Goal: Complete application form: Complete application form

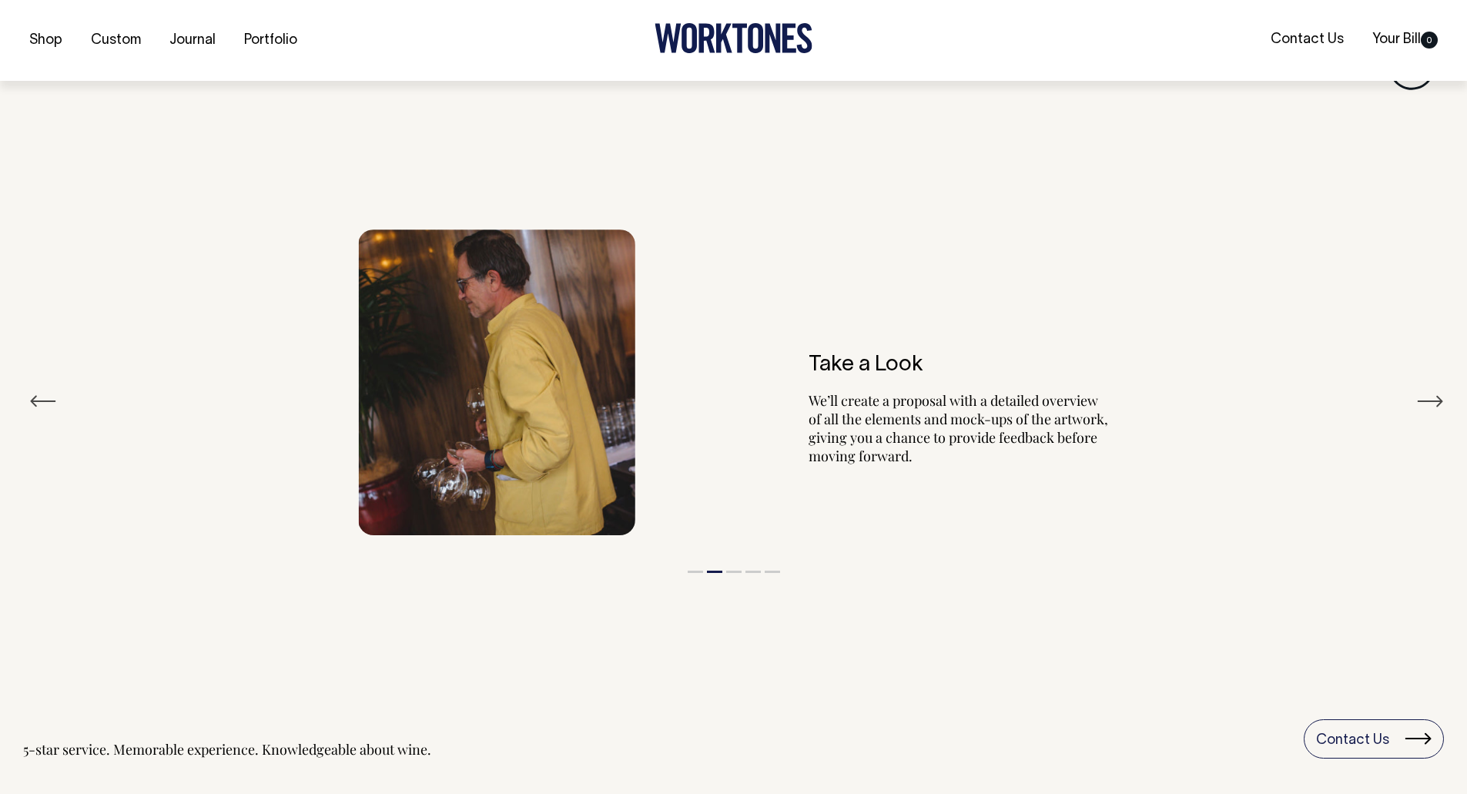
scroll to position [2909, 0]
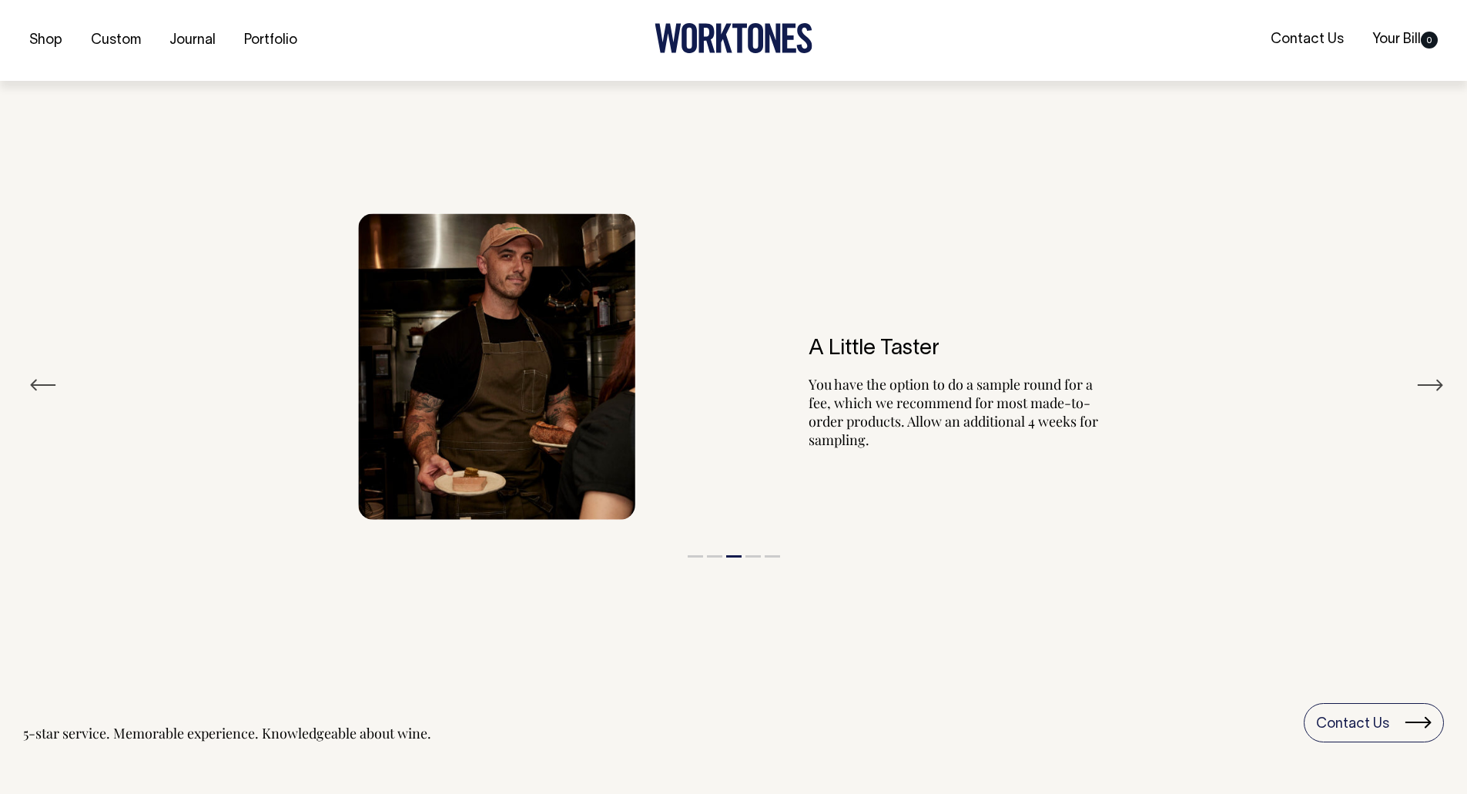
click at [1420, 376] on button "Next" at bounding box center [1430, 384] width 28 height 23
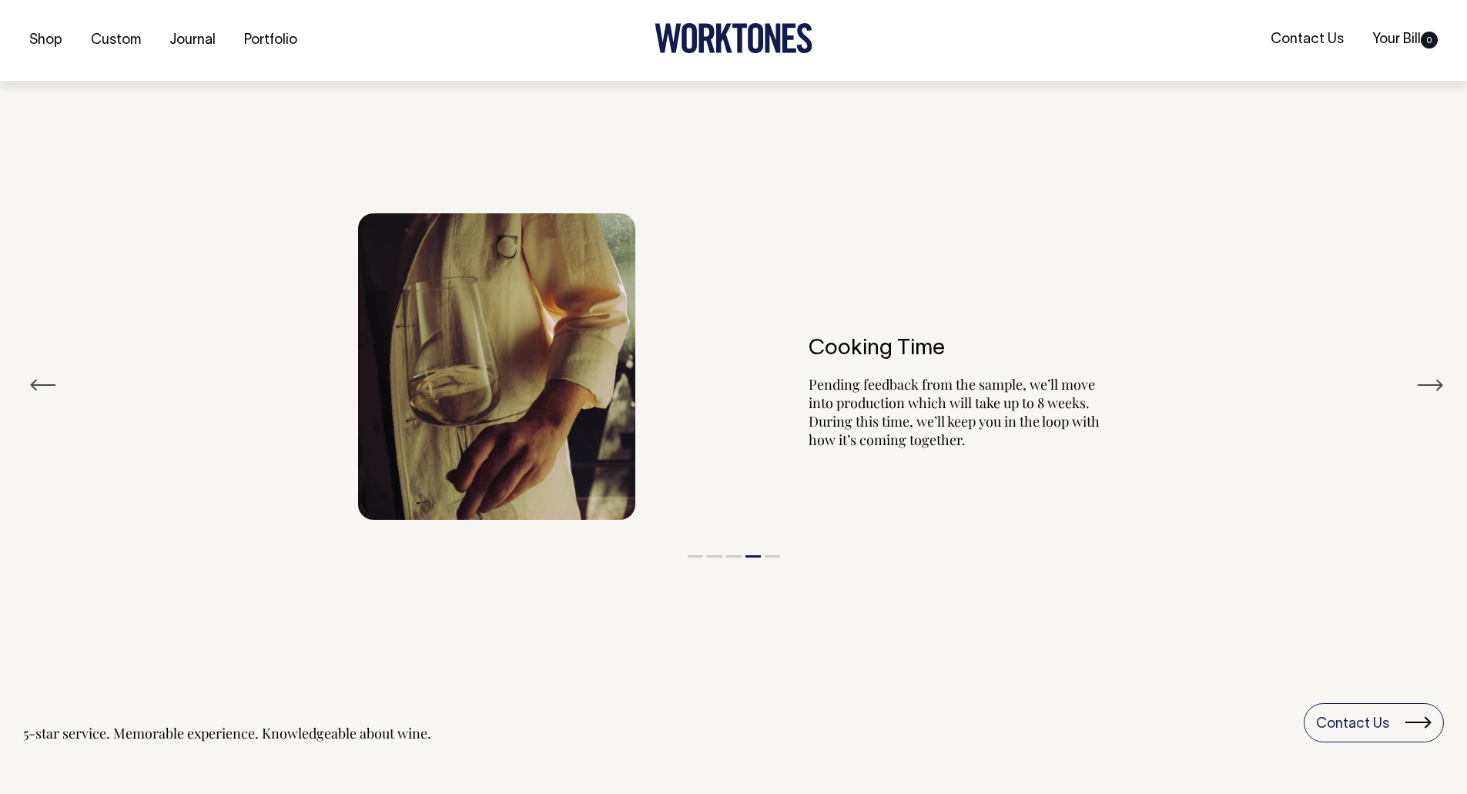
click at [1420, 376] on button "Next" at bounding box center [1430, 384] width 28 height 23
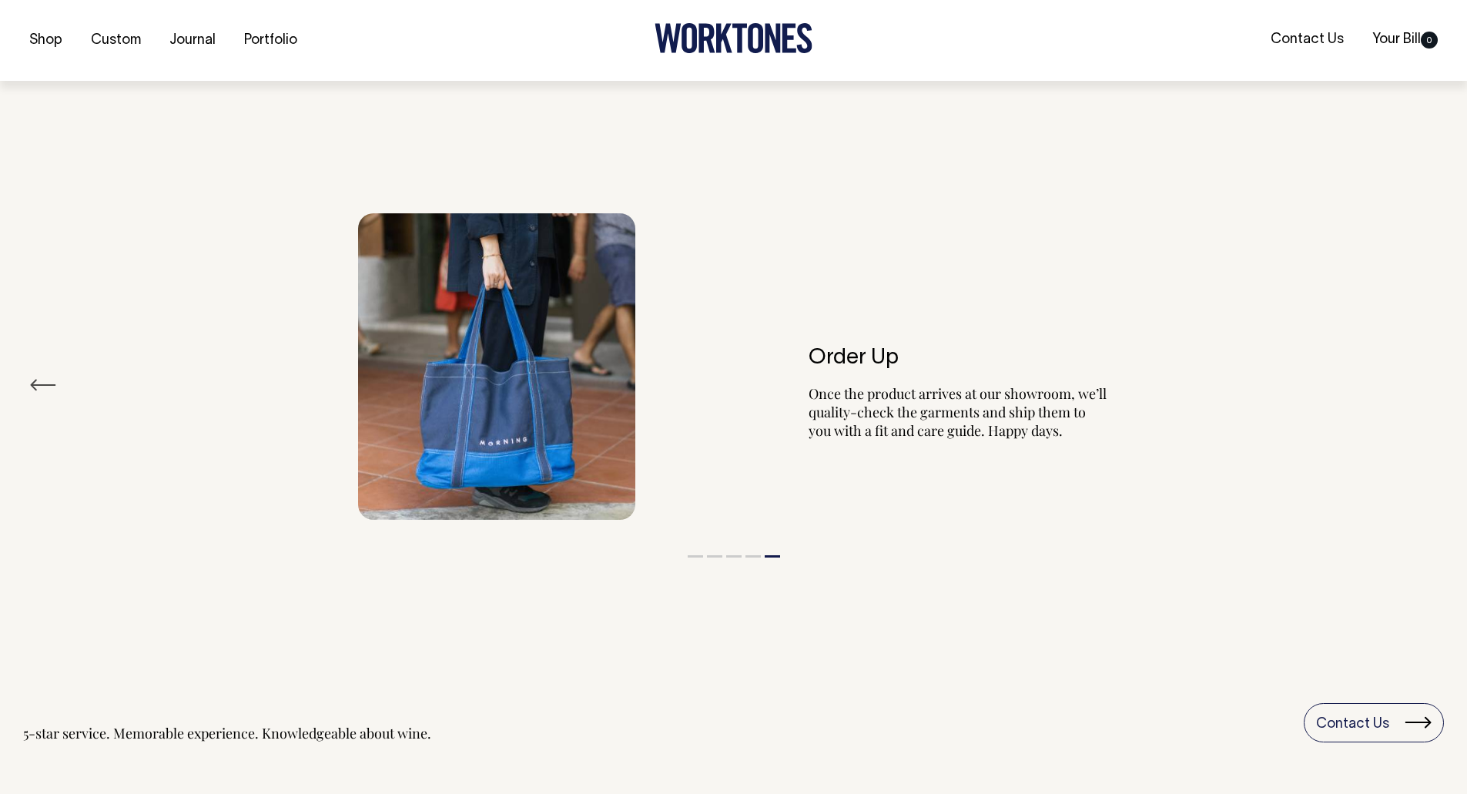
click at [42, 388] on button "Previous" at bounding box center [43, 384] width 28 height 23
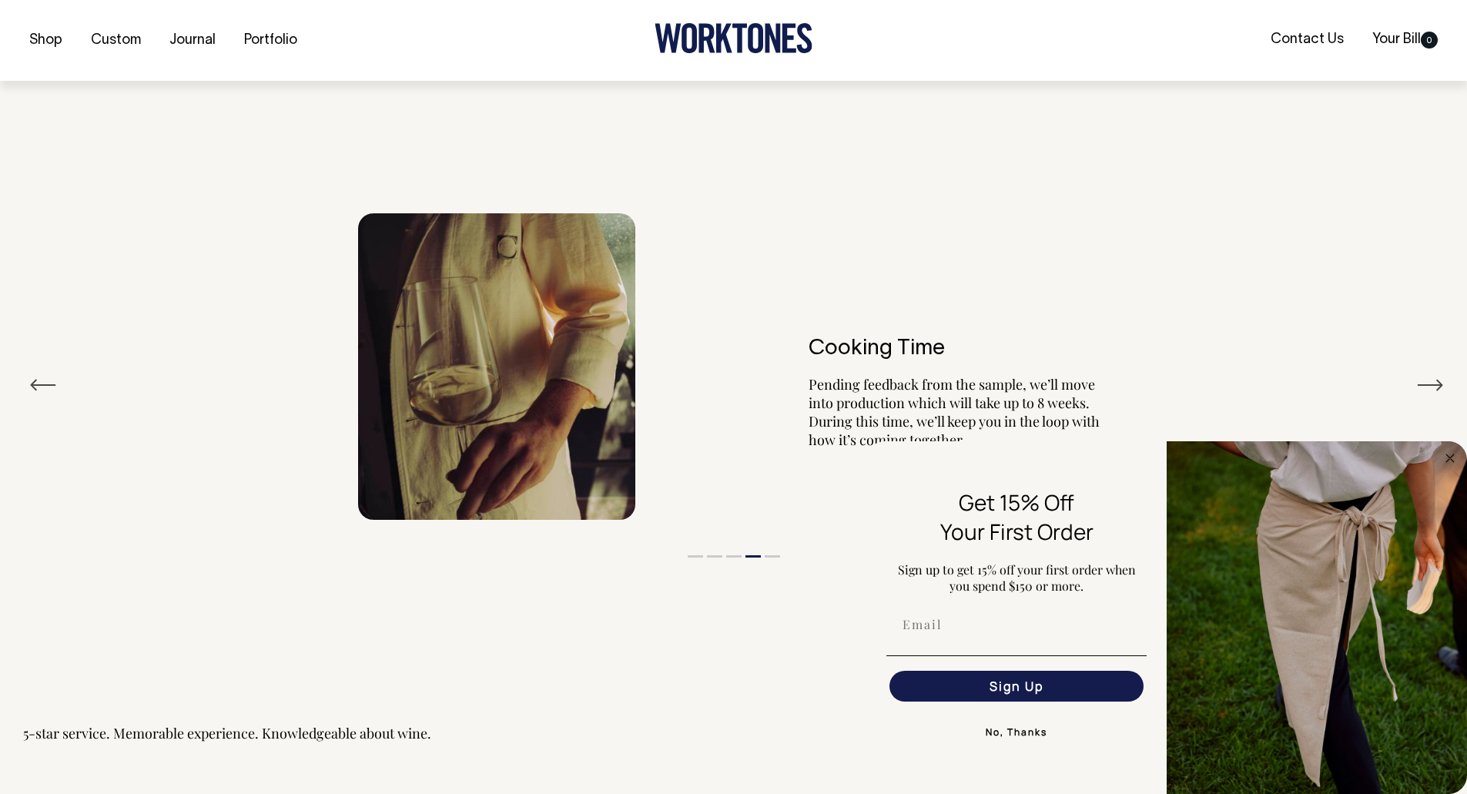
click at [1417, 380] on button "Next" at bounding box center [1430, 384] width 28 height 23
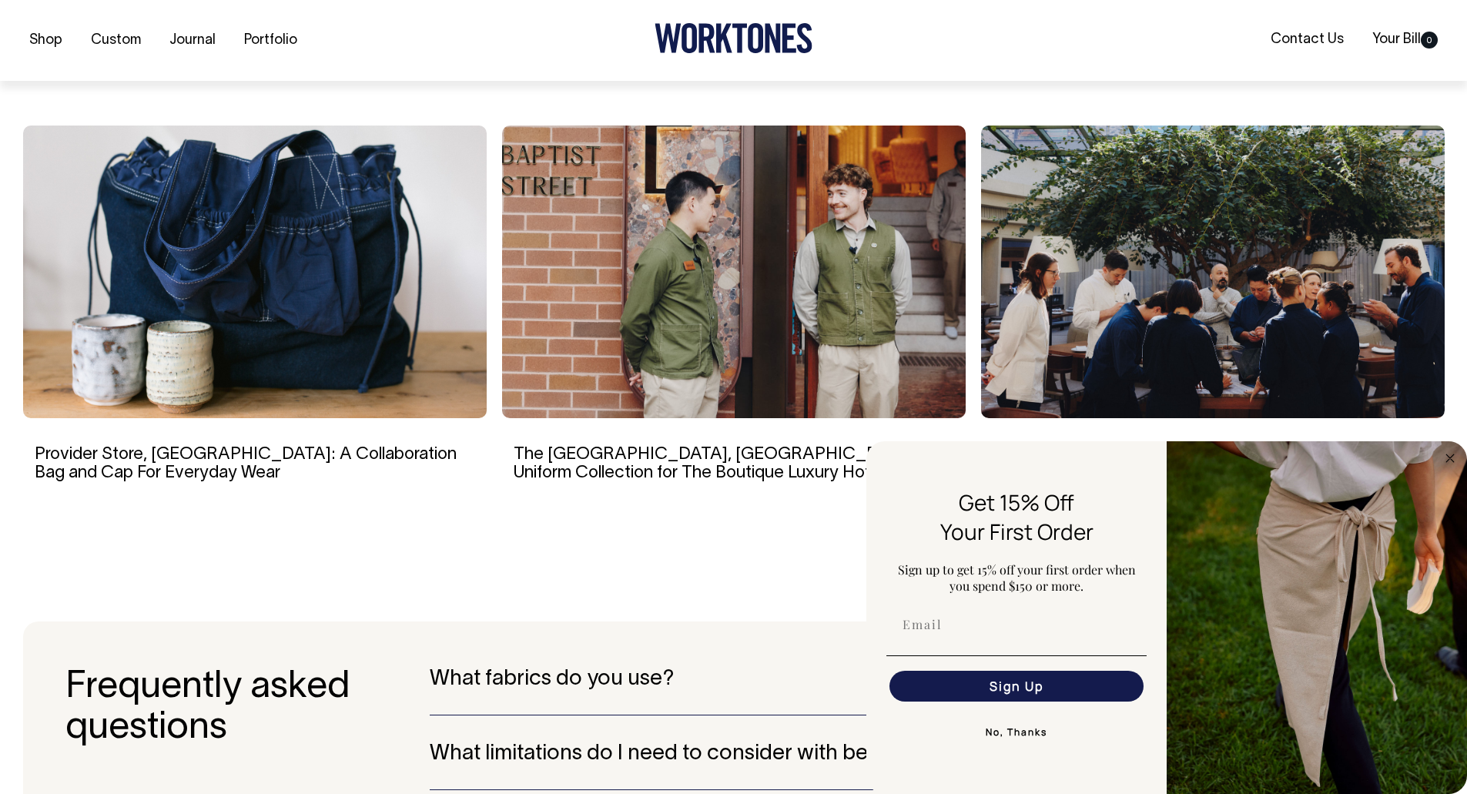
scroll to position [3833, 0]
click at [1446, 458] on circle "Close dialog" at bounding box center [1450, 458] width 18 height 18
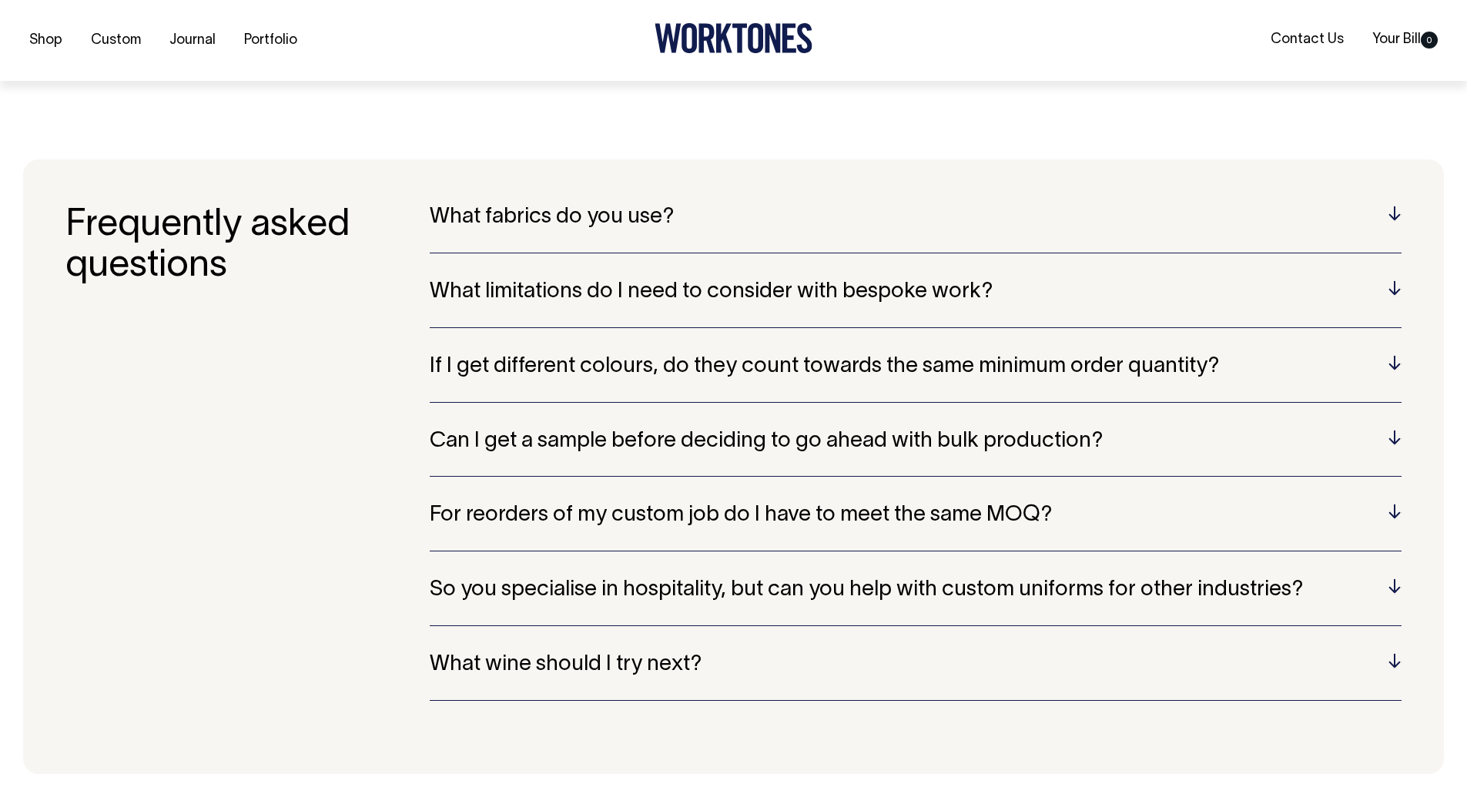
scroll to position [4295, 0]
click at [714, 233] on div "What fabrics do you use? Wherever possible, we only work with cotton, linen or …" at bounding box center [916, 229] width 972 height 48
click at [664, 228] on div "What fabrics do you use? Wherever possible, we only work with cotton, linen or …" at bounding box center [916, 229] width 972 height 48
click at [1403, 219] on section "Frequently asked questions What fabrics do you use? Wherever possible, we only …" at bounding box center [733, 466] width 1420 height 614
click at [1401, 218] on section "Frequently asked questions What fabrics do you use? Wherever possible, we only …" at bounding box center [733, 466] width 1420 height 614
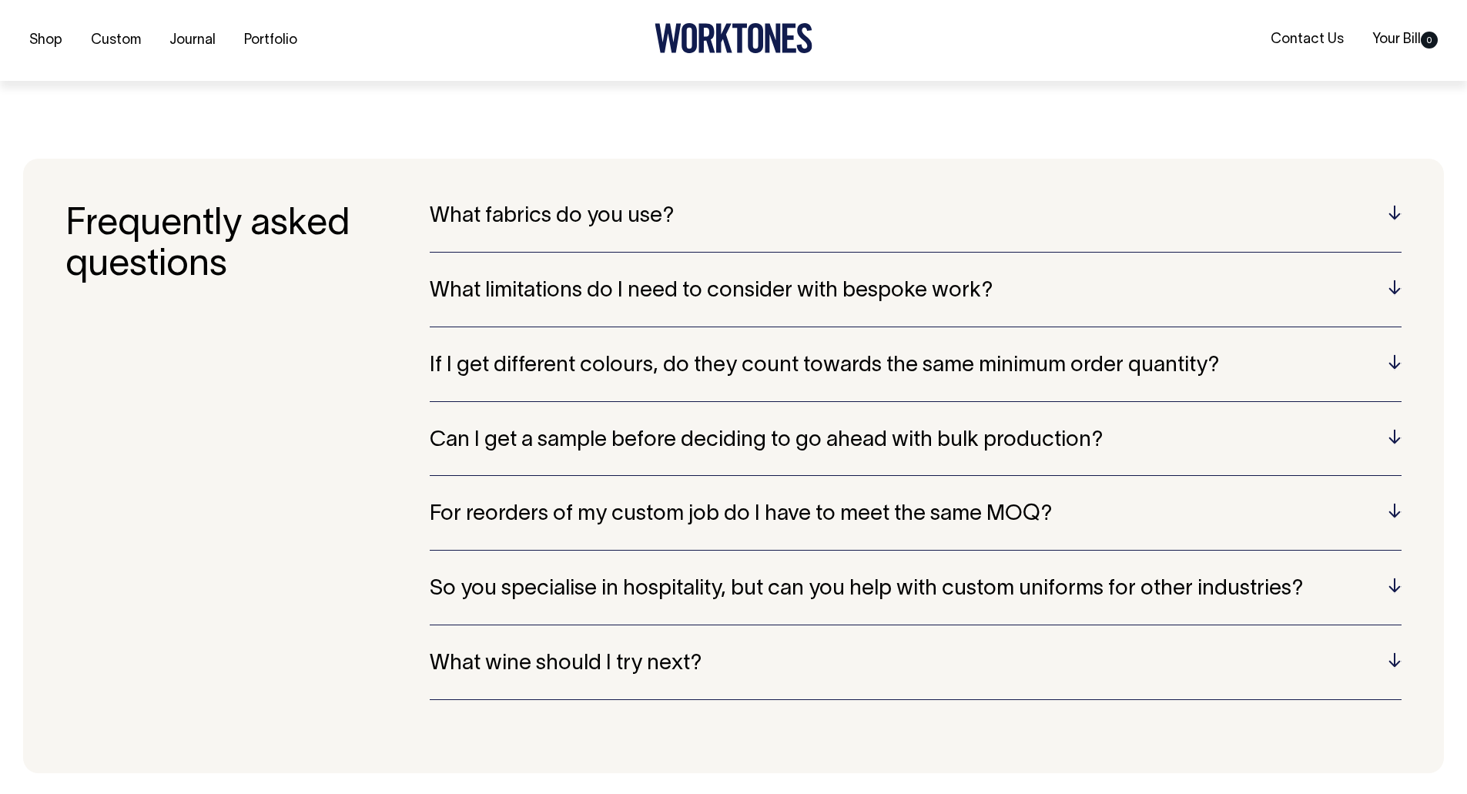
click at [1399, 288] on h5 "What limitations do I need to consider with bespoke work?" at bounding box center [916, 291] width 972 height 24
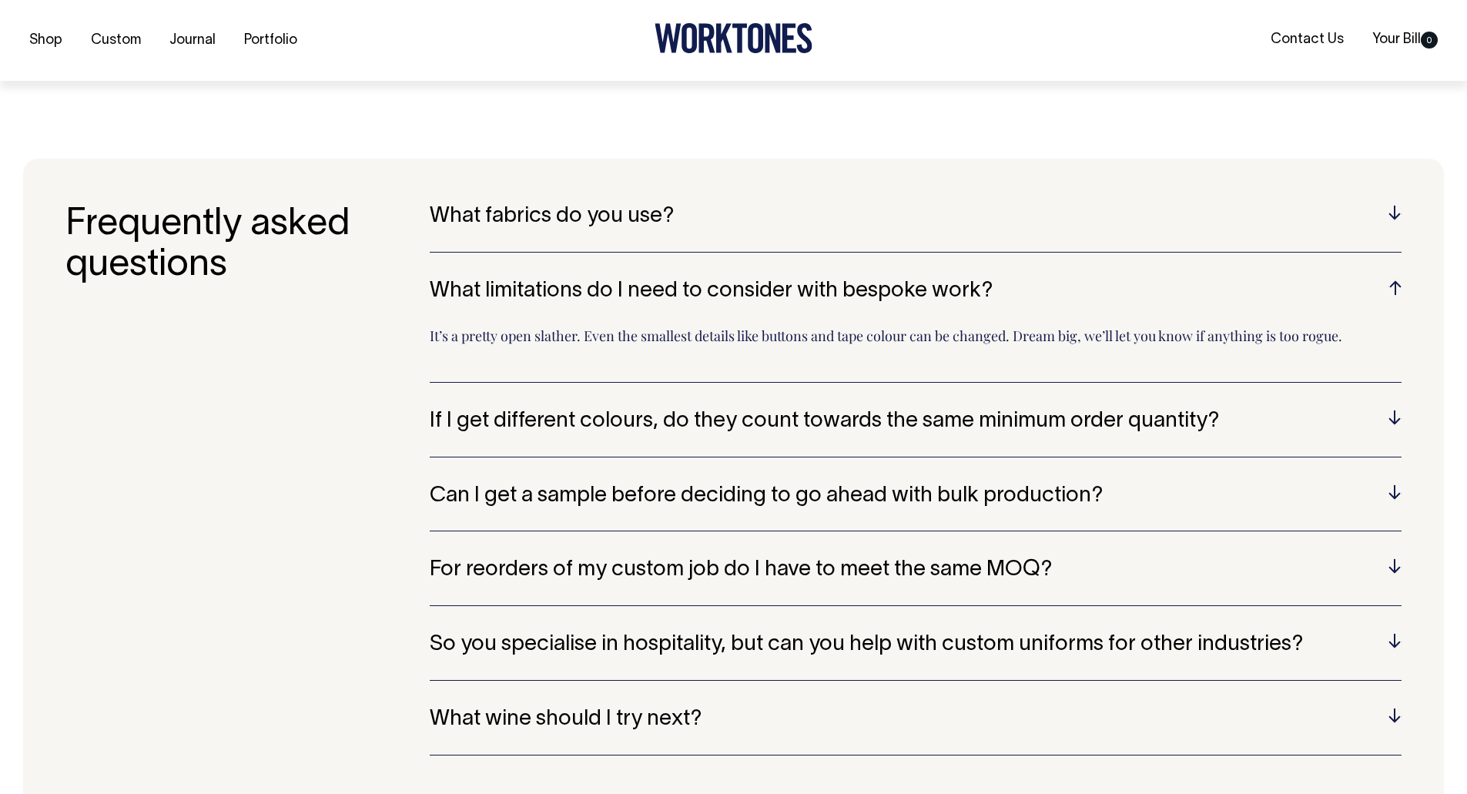
click at [1388, 206] on h5 "What fabrics do you use?" at bounding box center [916, 217] width 972 height 24
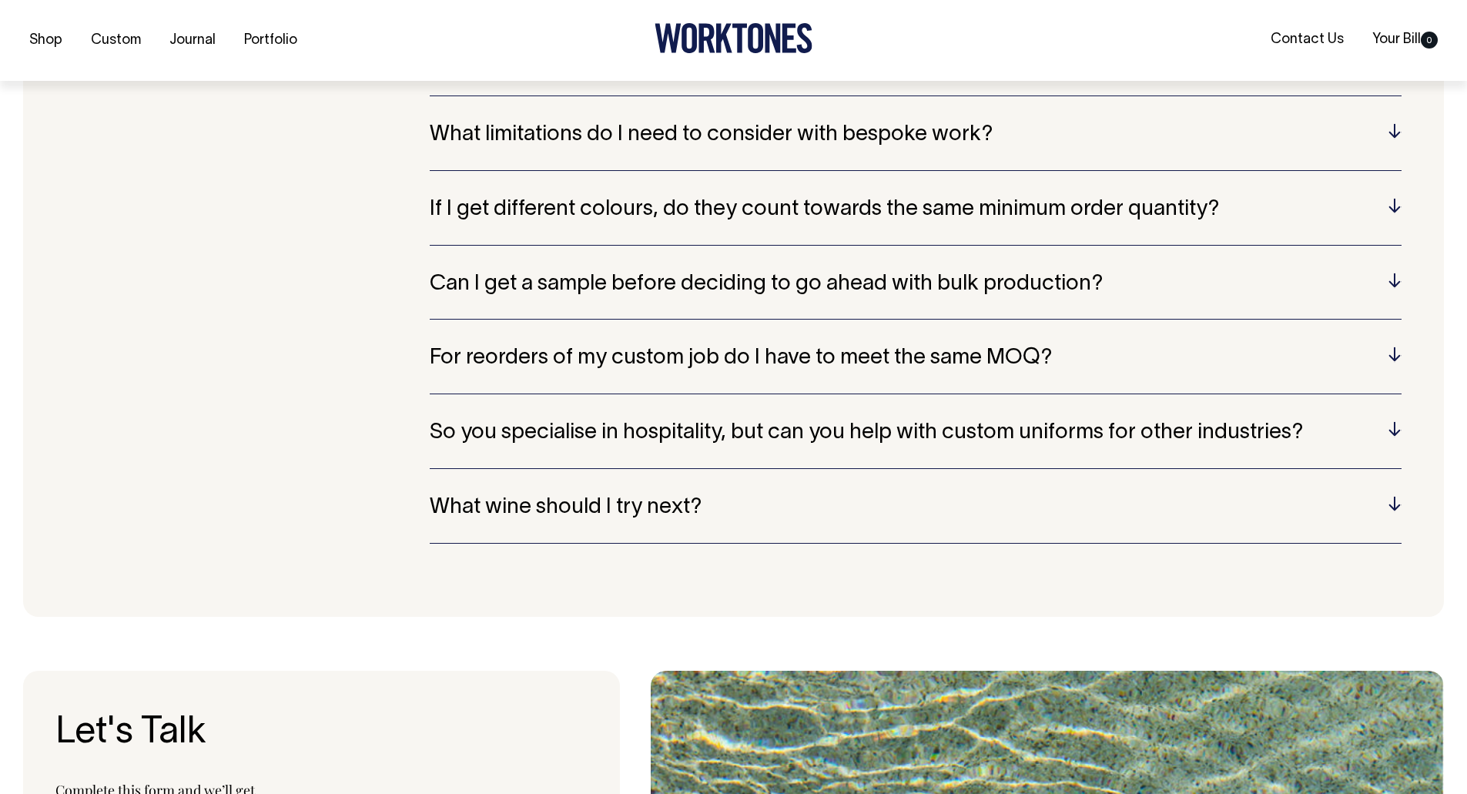
scroll to position [4526, 0]
click at [846, 362] on h5 "For reorders of my custom job do I have to meet the same MOQ?" at bounding box center [916, 358] width 972 height 24
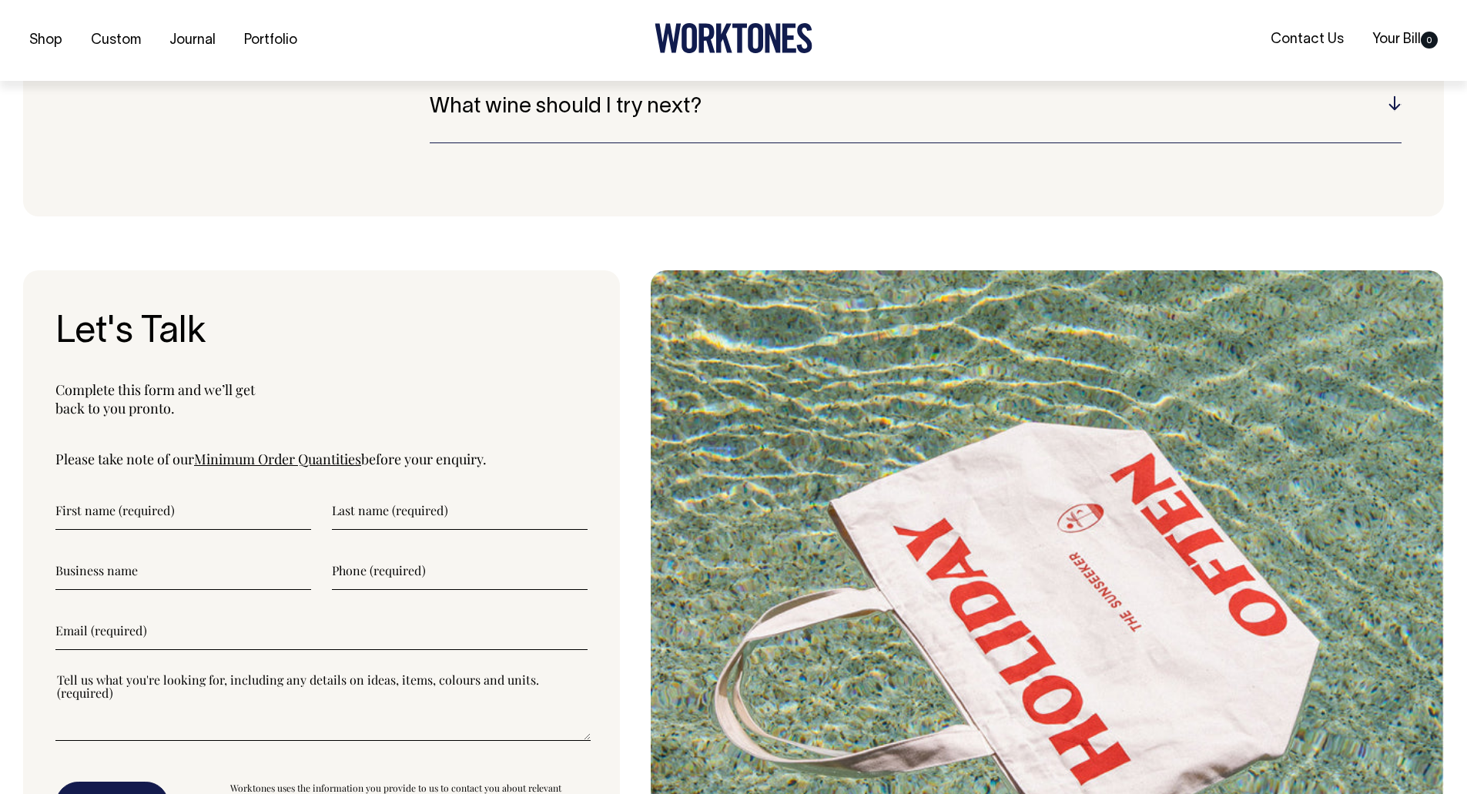
click at [143, 539] on form "Submit Worktones uses the information you provide to us to contact you about re…" at bounding box center [321, 659] width 532 height 336
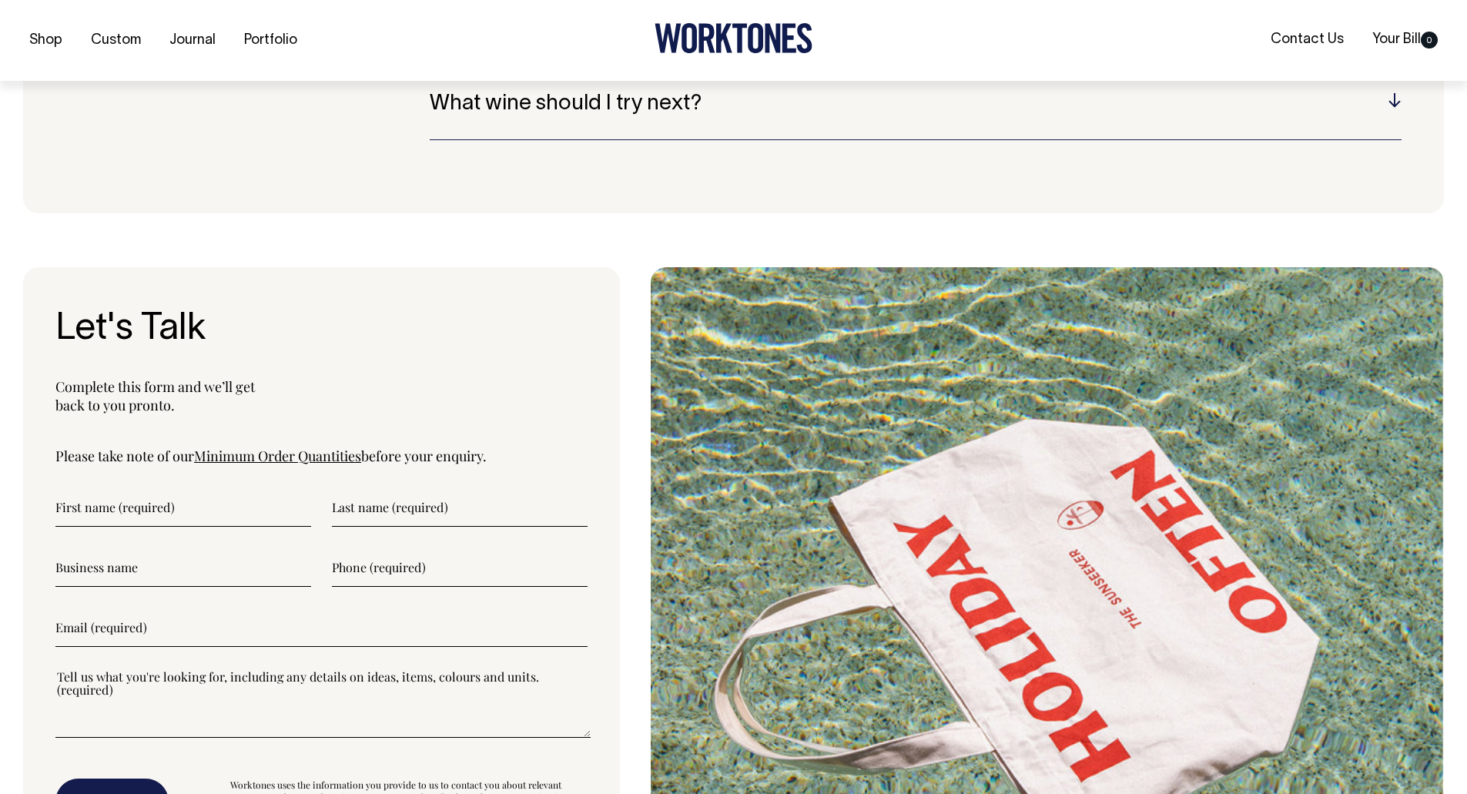
scroll to position [4911, 0]
click at [135, 502] on input"] "text" at bounding box center [183, 506] width 256 height 38
click at [418, 500] on input"] "text" at bounding box center [460, 506] width 256 height 38
click at [129, 487] on input"] "text" at bounding box center [183, 506] width 256 height 38
type input"] "[PERSON_NAME]"
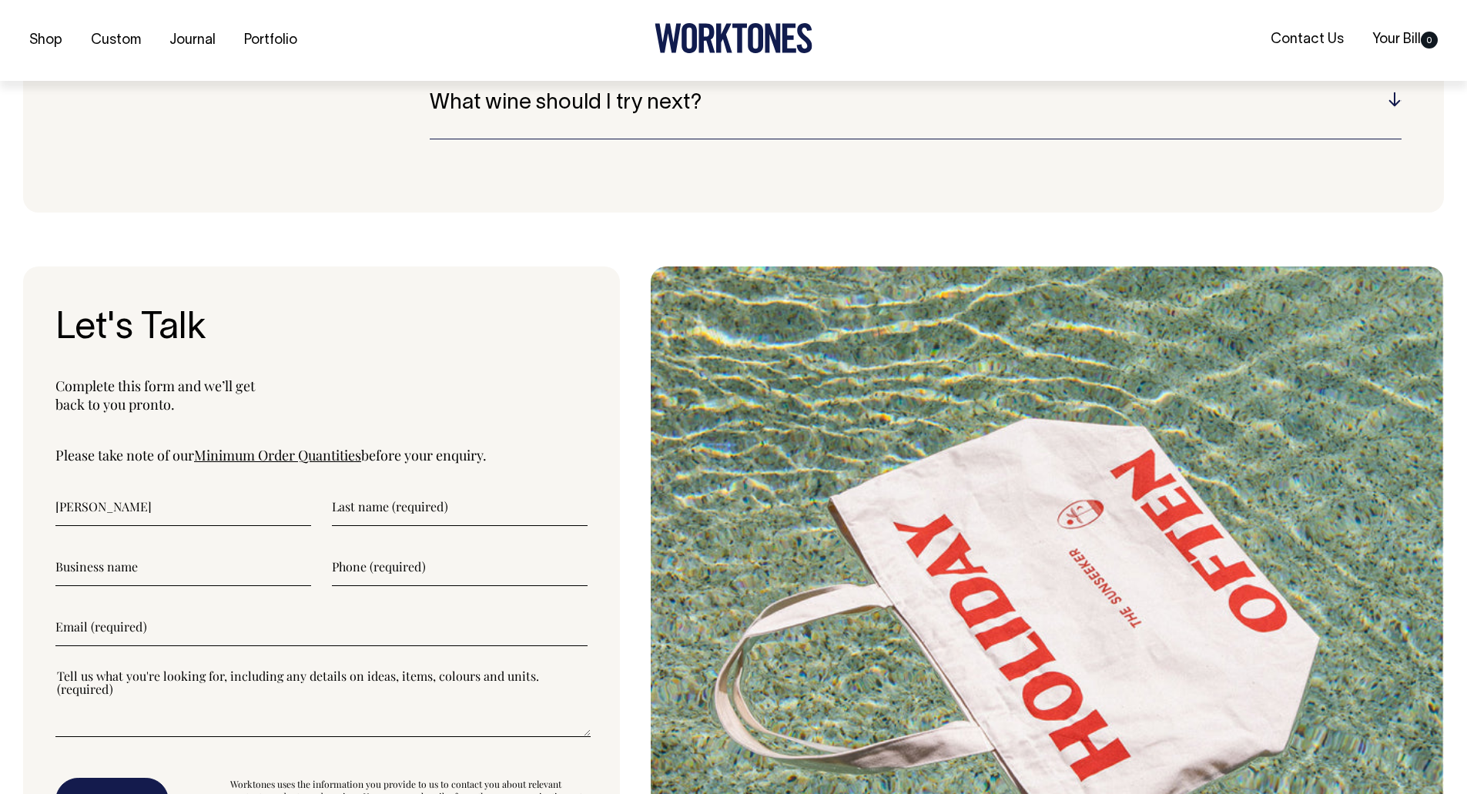
type input"] "[PERSON_NAME]"
type input"] "Luxaviaiton"
type input"] "0403331077"
type input"] "[PERSON_NAME][EMAIL_ADDRESS][PERSON_NAME][DOMAIN_NAME]"
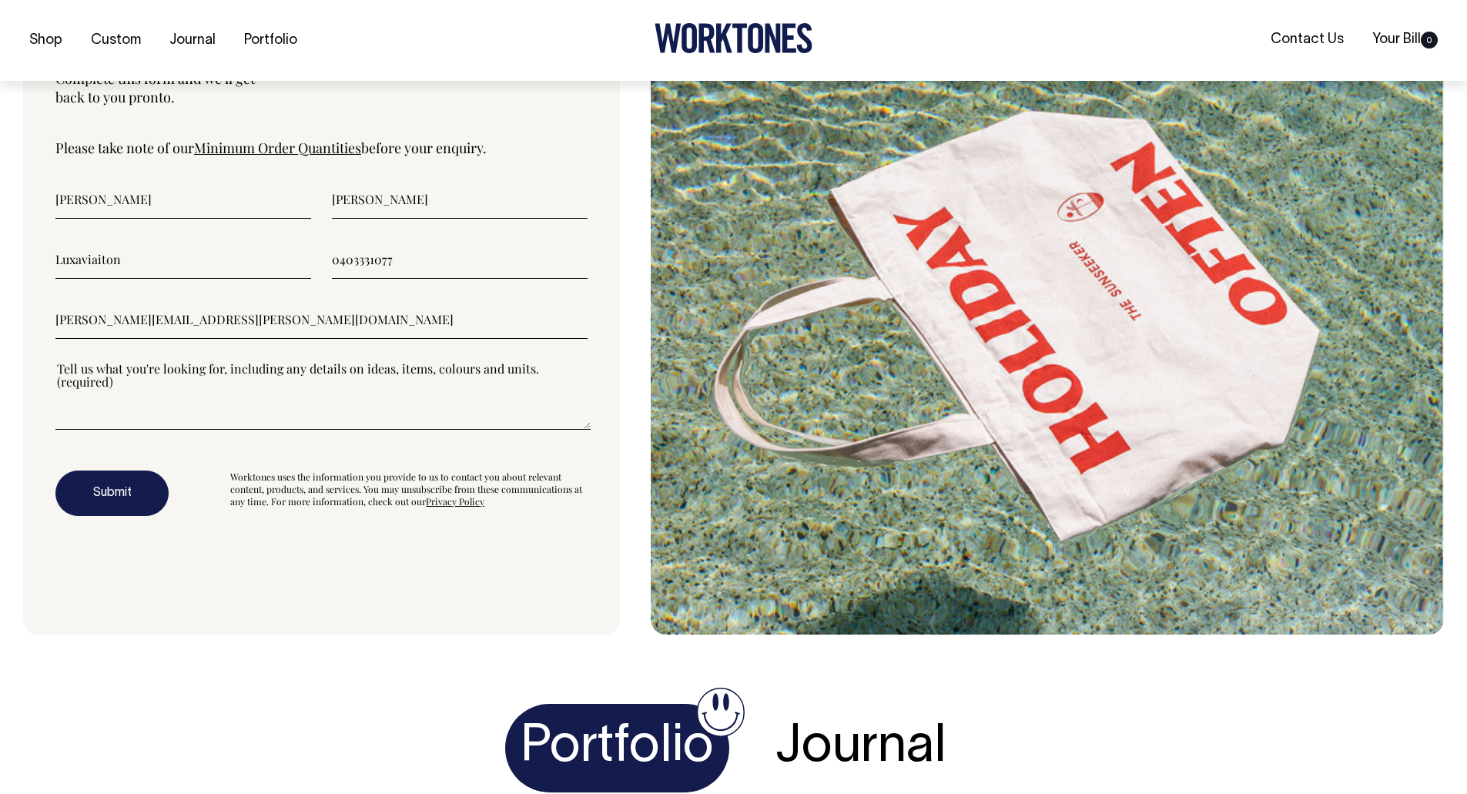
scroll to position [5219, 0]
click at [160, 410] on textarea"] at bounding box center [322, 394] width 535 height 69
click at [129, 423] on textarea"] at bounding box center [322, 394] width 535 height 69
click at [115, 378] on textarea"] at bounding box center [322, 394] width 535 height 69
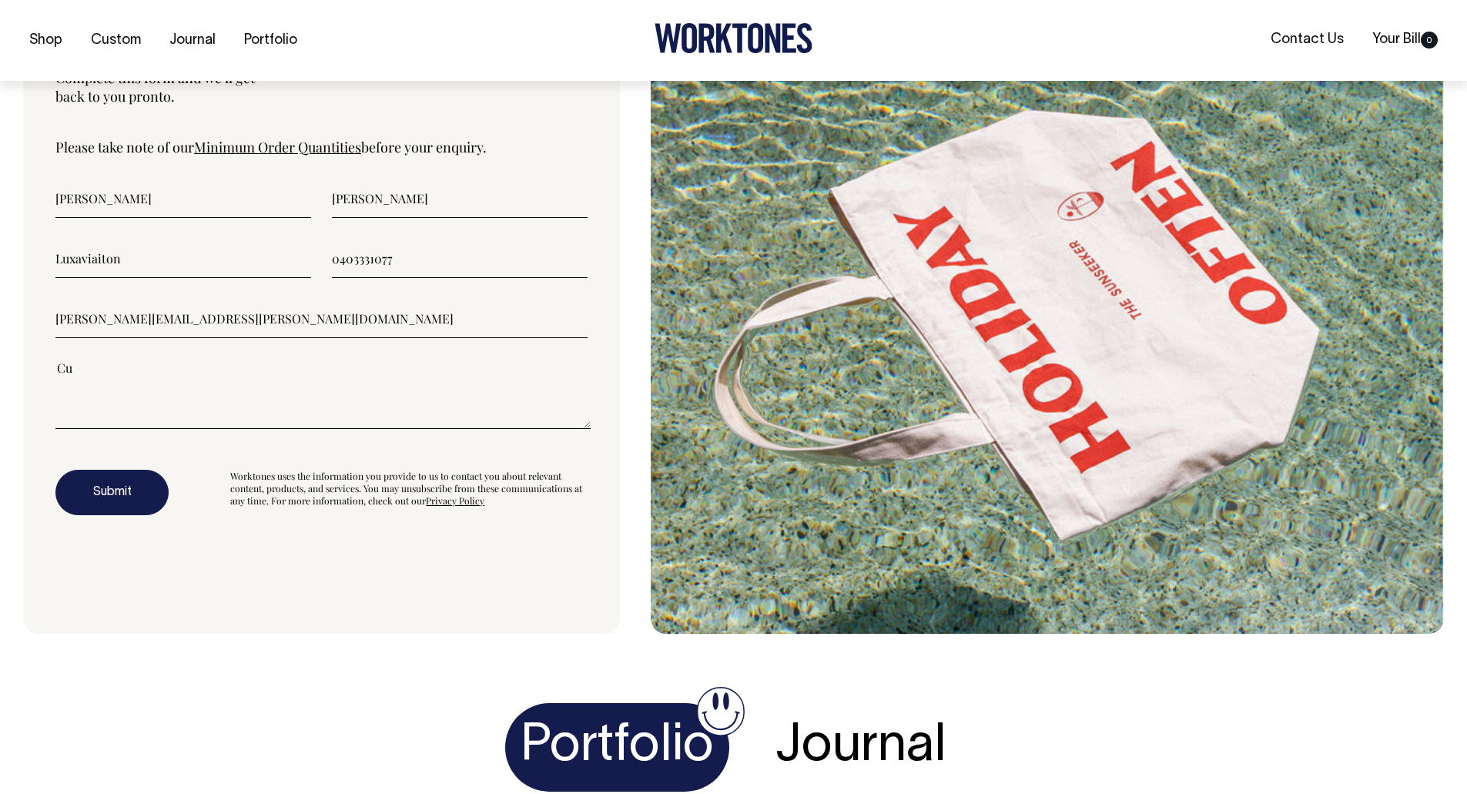
type textarea"] "C"
click at [113, 373] on textarea"] at bounding box center [322, 394] width 535 height 69
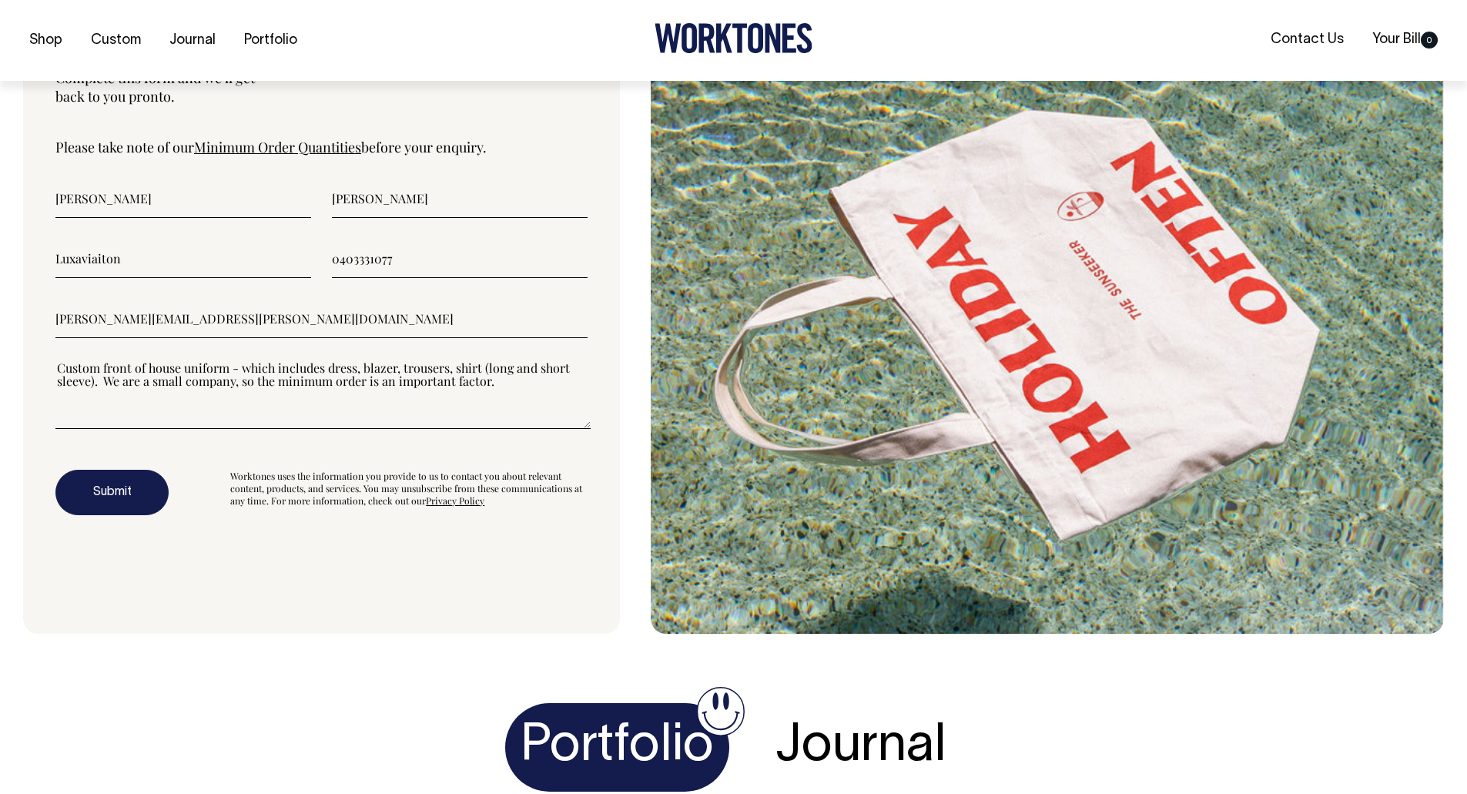
type textarea"] "Custom front of house uniform - which includes dress, blazer, trousers, shirt (…"
drag, startPoint x: 92, startPoint y: 482, endPoint x: 119, endPoint y: 521, distance: 47.2
click at [125, 526] on div "Let's Talk Complete this form and we’ll get back to you pronto. Please take not…" at bounding box center [321, 295] width 597 height 675
click at [120, 492] on button "Submit" at bounding box center [111, 493] width 113 height 46
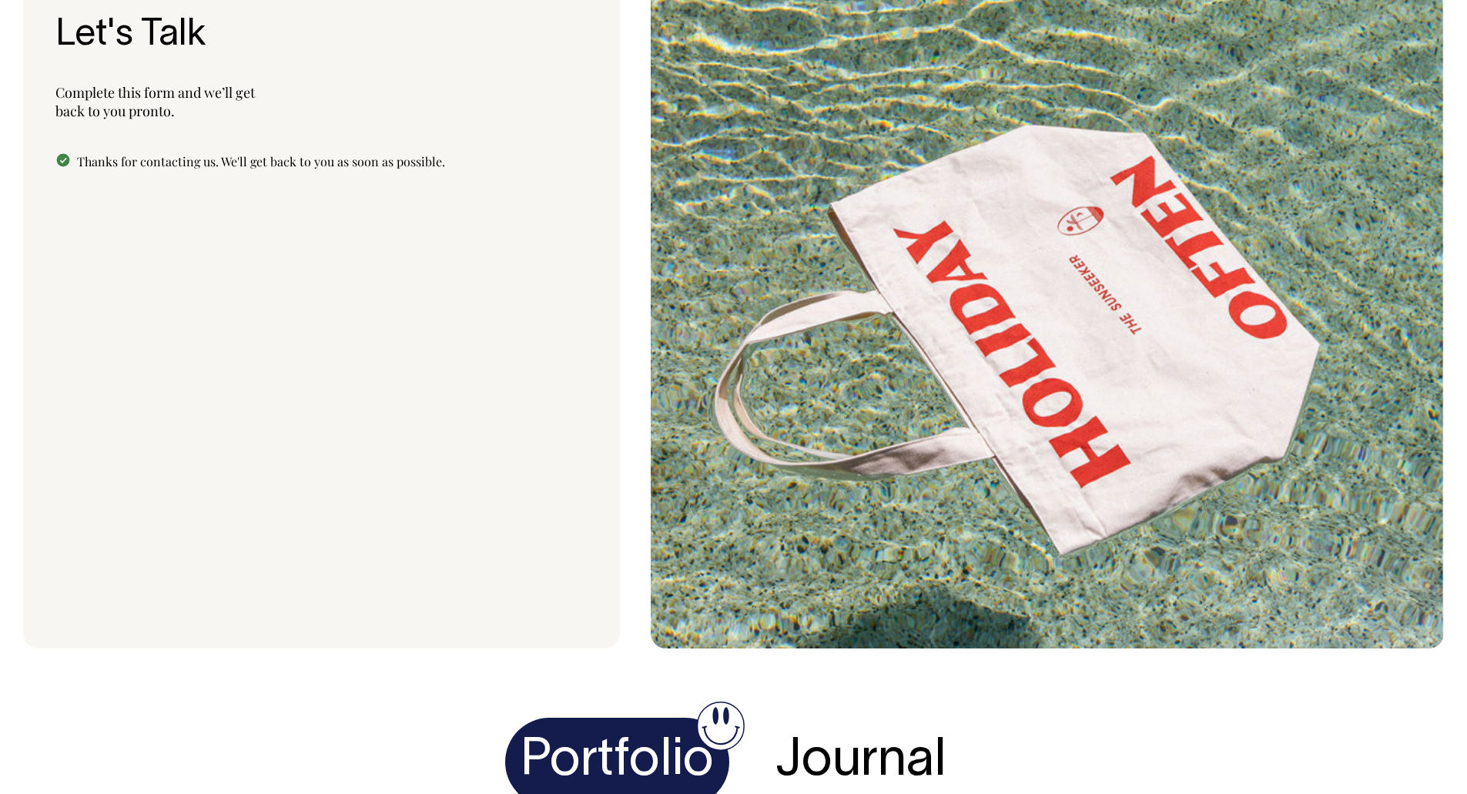
scroll to position [5147, 0]
